Goal: Transaction & Acquisition: Purchase product/service

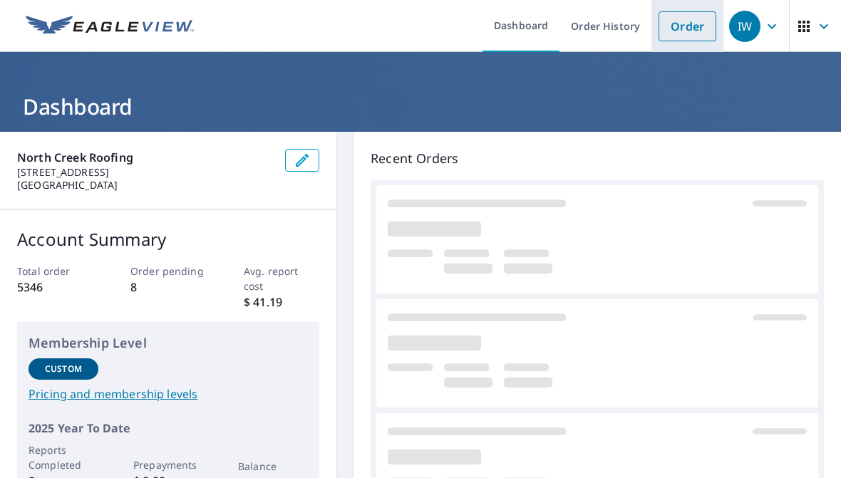
click at [681, 33] on link "Order" at bounding box center [687, 26] width 58 height 30
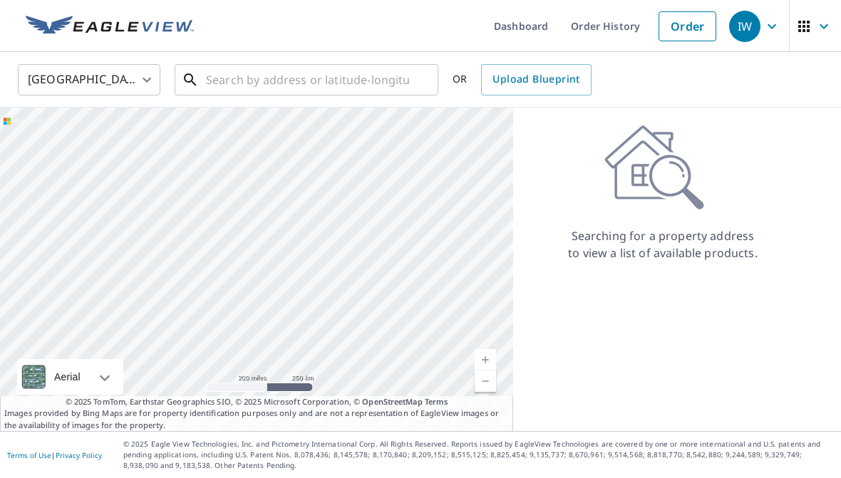
click at [271, 81] on input "text" at bounding box center [307, 80] width 203 height 40
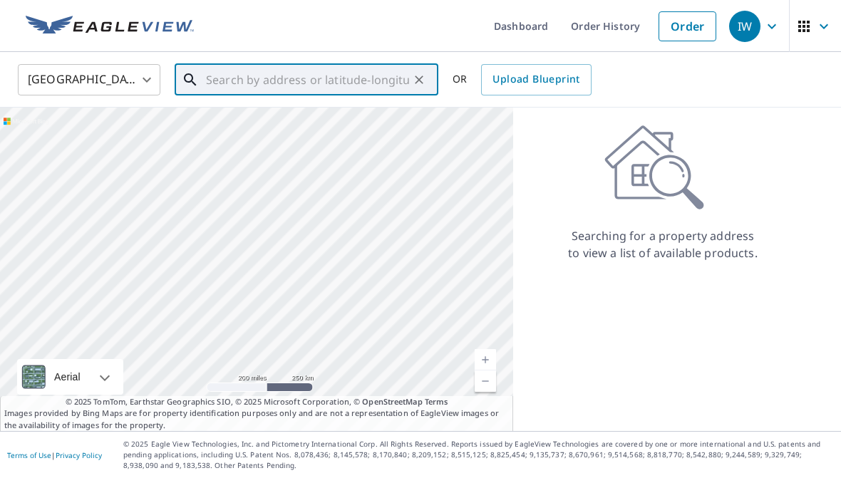
click at [251, 67] on input "text" at bounding box center [307, 80] width 203 height 40
click at [170, 28] on img at bounding box center [110, 26] width 168 height 21
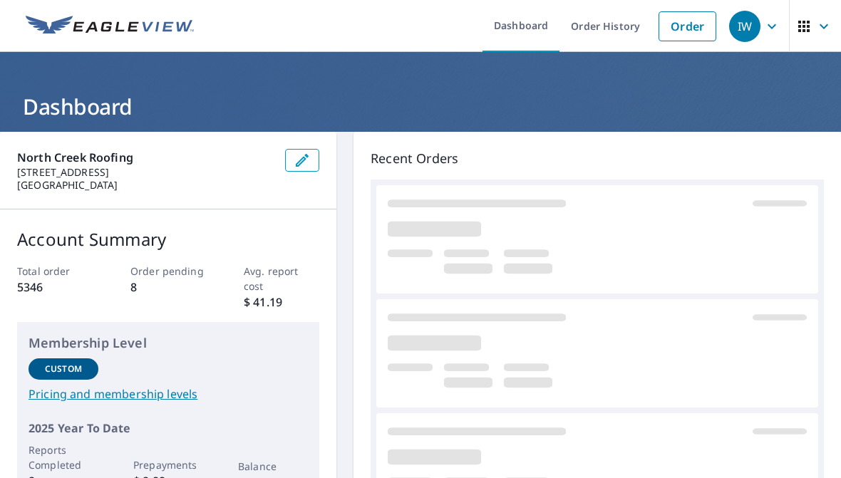
click at [175, 34] on img at bounding box center [110, 26] width 168 height 21
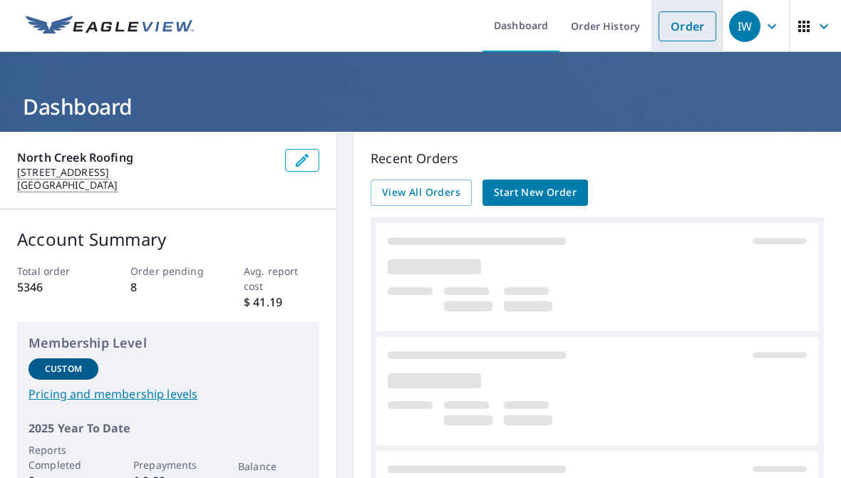
click at [704, 21] on link "Order" at bounding box center [687, 26] width 58 height 30
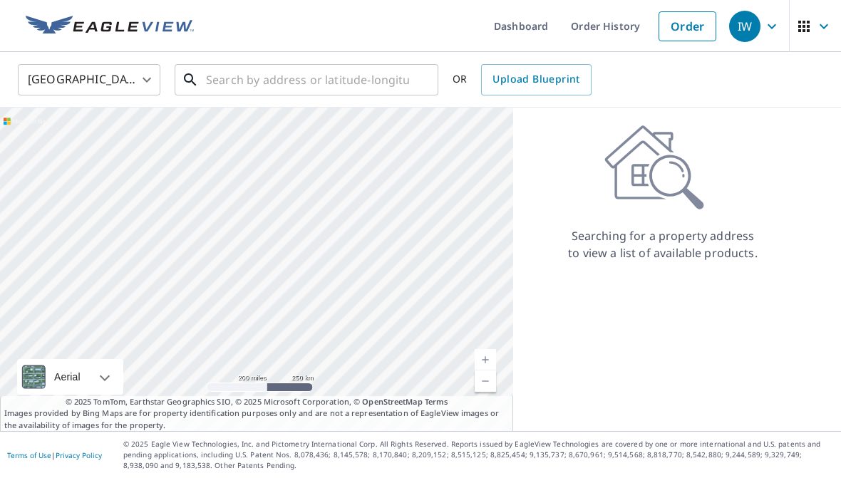
click at [249, 71] on input "text" at bounding box center [307, 80] width 203 height 40
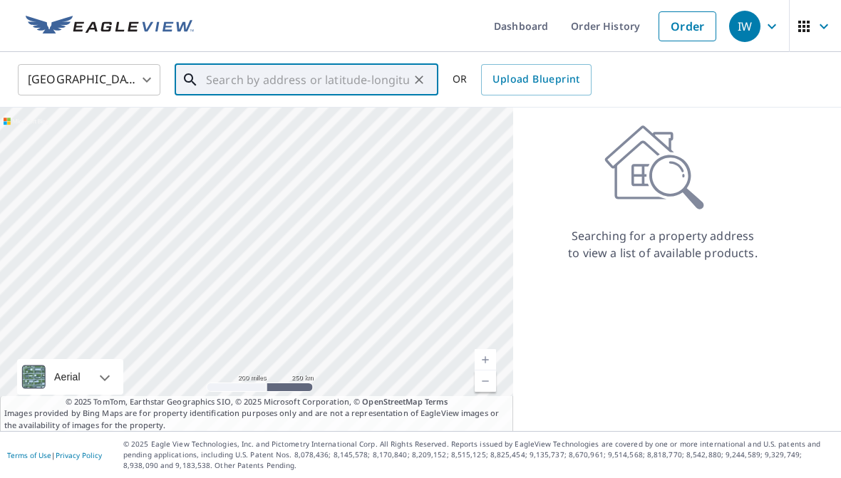
click at [237, 74] on input "text" at bounding box center [307, 80] width 203 height 40
paste input "[STREET_ADDRESS]"
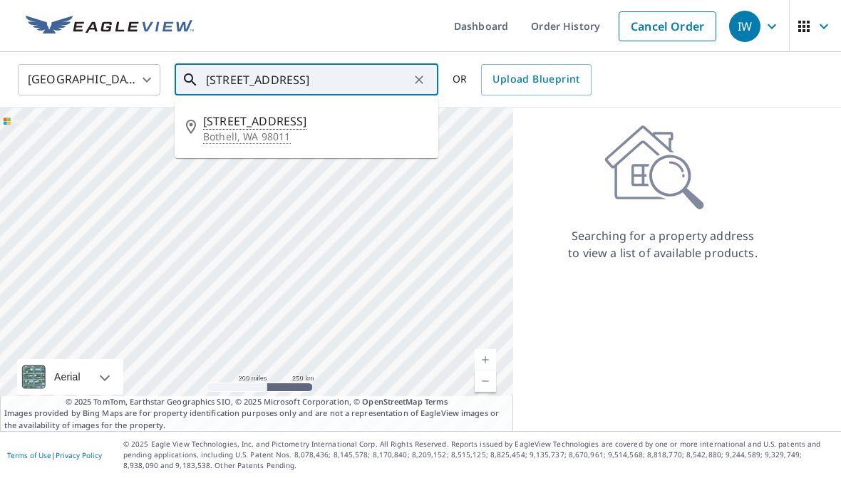
click at [316, 132] on p "Bothell, WA 98011" at bounding box center [315, 137] width 224 height 14
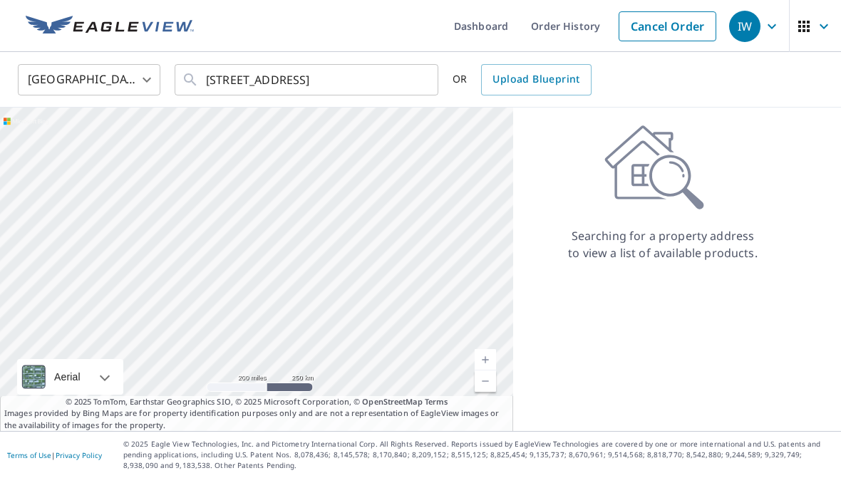
type input "[STREET_ADDRESS]"
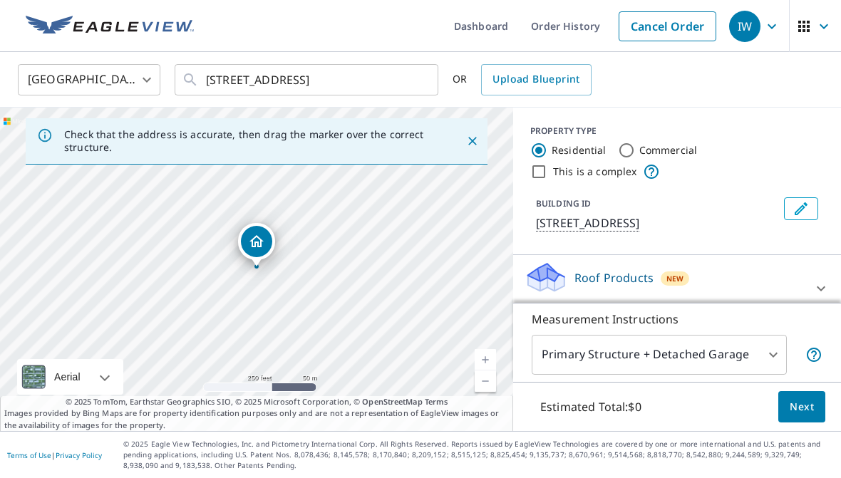
click at [806, 396] on button "Next" at bounding box center [801, 407] width 47 height 32
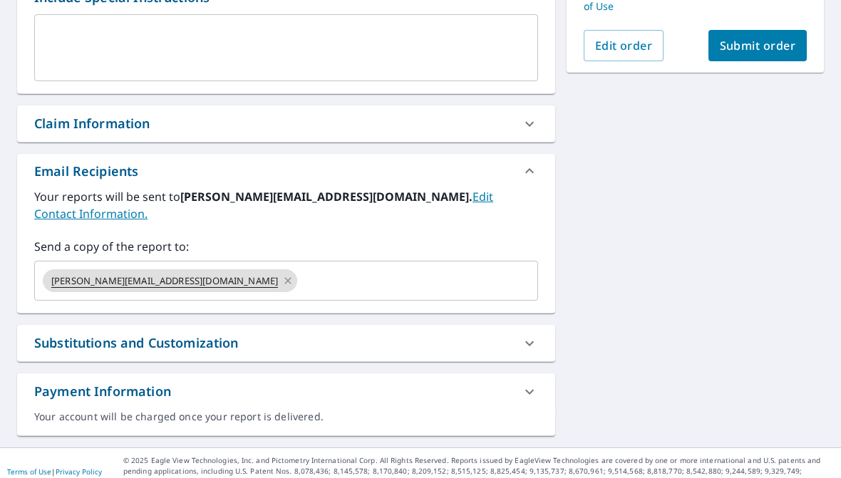
scroll to position [411, 0]
click at [282, 274] on icon at bounding box center [287, 282] width 11 height 16
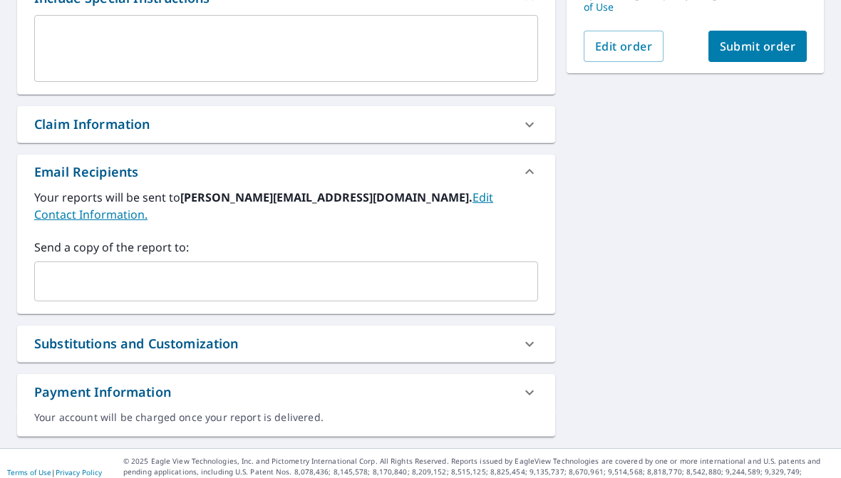
checkbox input "true"
click at [274, 271] on input "text" at bounding box center [275, 281] width 469 height 27
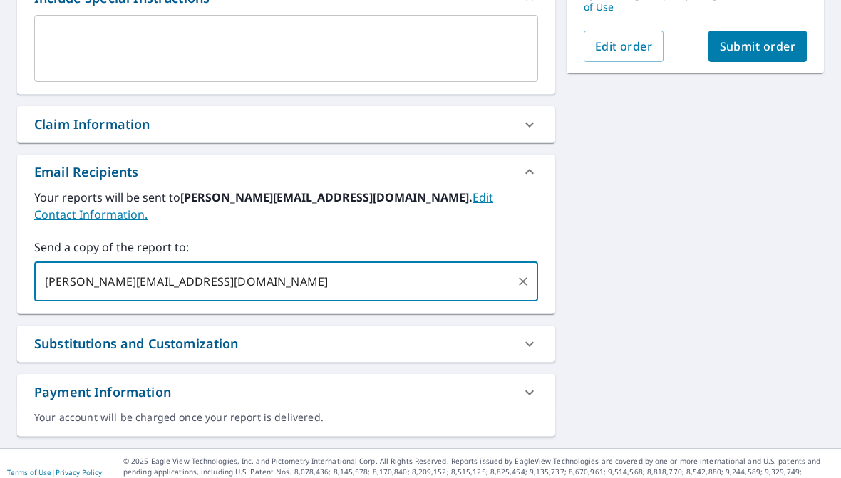
type input "[PERSON_NAME][EMAIL_ADDRESS][DOMAIN_NAME]"
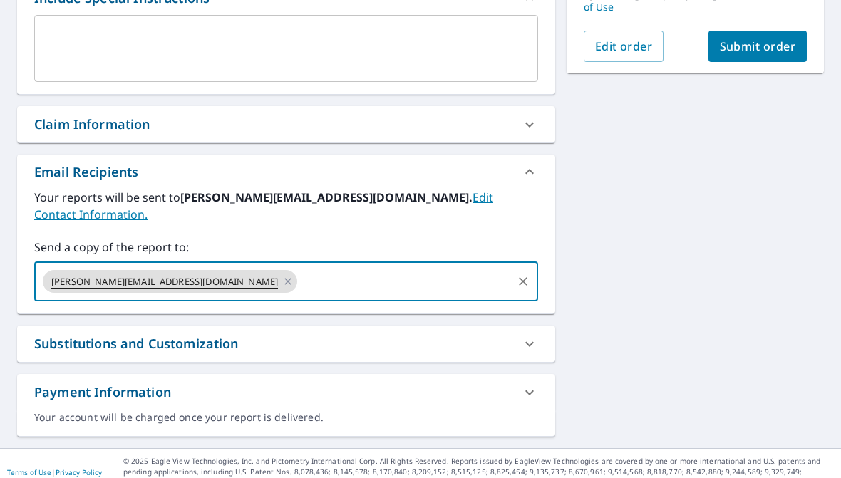
click at [761, 56] on button "Submit order" at bounding box center [757, 46] width 99 height 31
checkbox input "true"
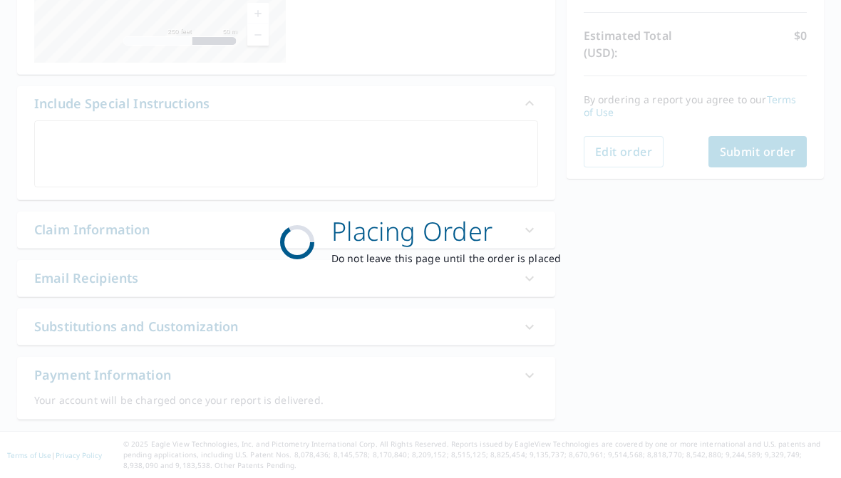
scroll to position [306, 0]
